Goal: Transaction & Acquisition: Purchase product/service

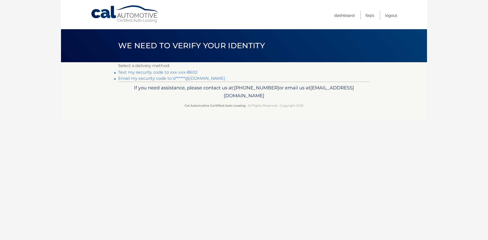
click at [153, 72] on link "Text my security code to xxx-xxx-8602" at bounding box center [157, 72] width 79 height 5
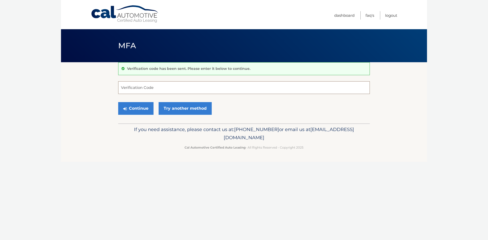
click at [154, 88] on input "Verification Code" at bounding box center [244, 87] width 252 height 13
type input "727850"
click at [141, 110] on button "Continue" at bounding box center [135, 108] width 35 height 13
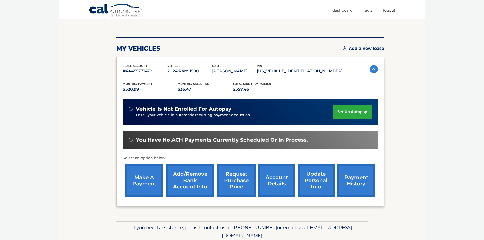
scroll to position [51, 0]
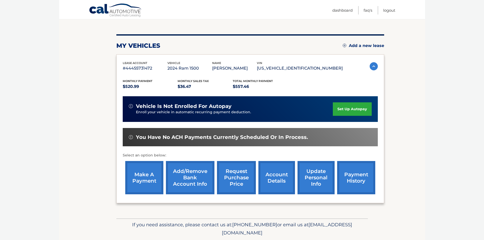
click at [143, 174] on link "make a payment" at bounding box center [144, 177] width 38 height 33
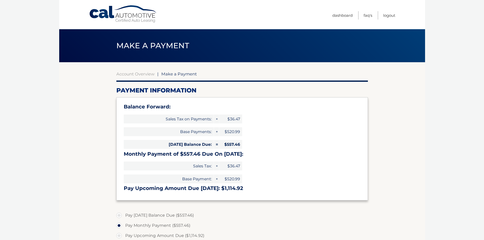
select select "MTBkY2MxZjctMWMyMi00ODAzLWIwOTMtNGRjY2YwMTc5Mzhh"
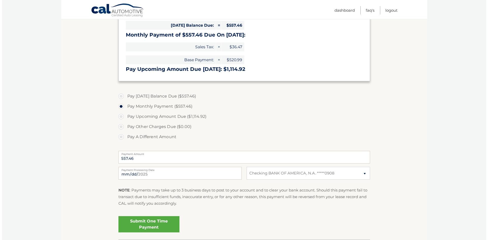
scroll to position [127, 0]
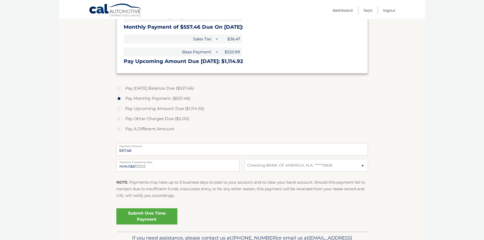
click at [147, 214] on link "Submit One Time Payment" at bounding box center [146, 216] width 61 height 16
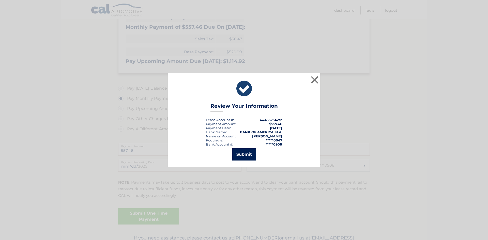
click at [244, 154] on button "Submit" at bounding box center [244, 154] width 24 height 12
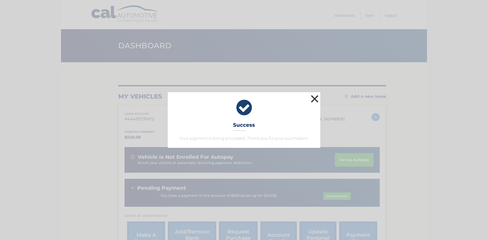
click at [316, 96] on button "×" at bounding box center [315, 99] width 10 height 10
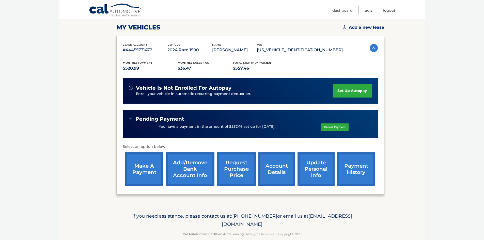
scroll to position [76, 0]
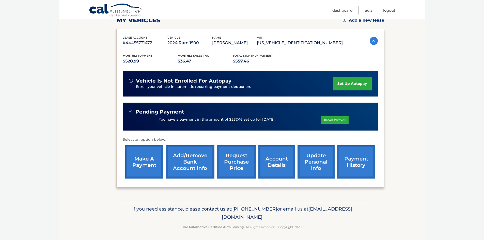
click at [363, 165] on link "payment history" at bounding box center [356, 161] width 38 height 33
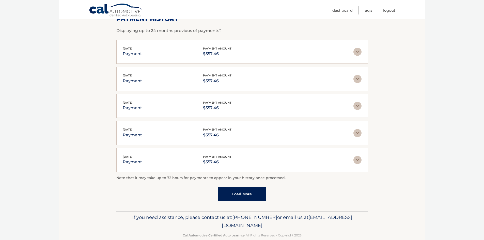
scroll to position [94, 0]
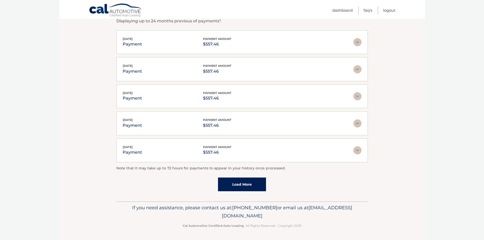
click at [253, 188] on link "Load More" at bounding box center [242, 185] width 48 height 14
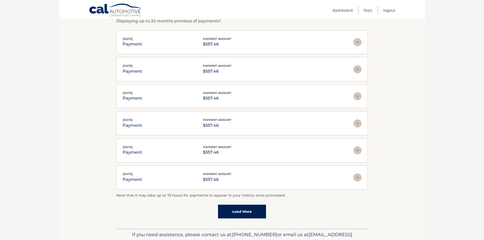
click at [249, 214] on link "Load More" at bounding box center [242, 212] width 48 height 14
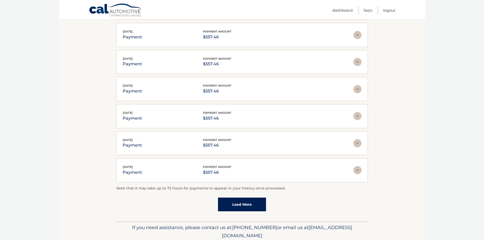
scroll to position [246, 0]
